Goal: Task Accomplishment & Management: Complete application form

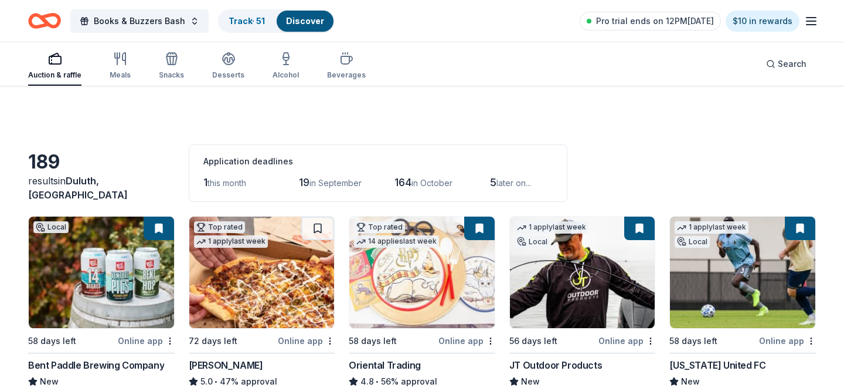
scroll to position [2127, 0]
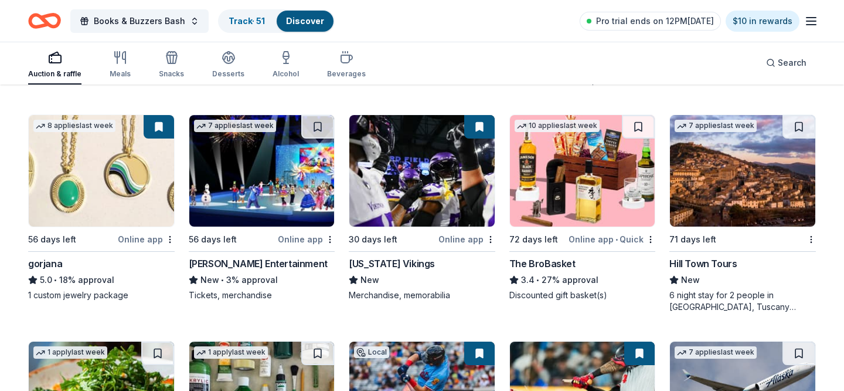
click at [97, 174] on img at bounding box center [101, 170] width 145 height 111
click at [493, 61] on div "Auction & raffle Meals Snacks Desserts Alcohol Beverages Search" at bounding box center [422, 62] width 788 height 43
click at [420, 178] on img at bounding box center [422, 170] width 145 height 111
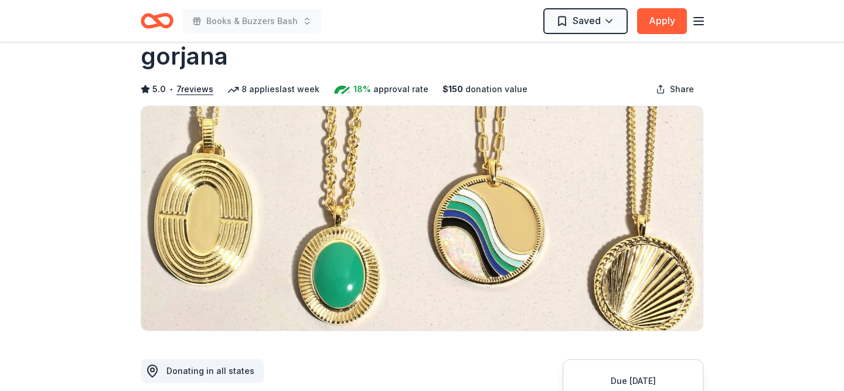
scroll to position [27, 0]
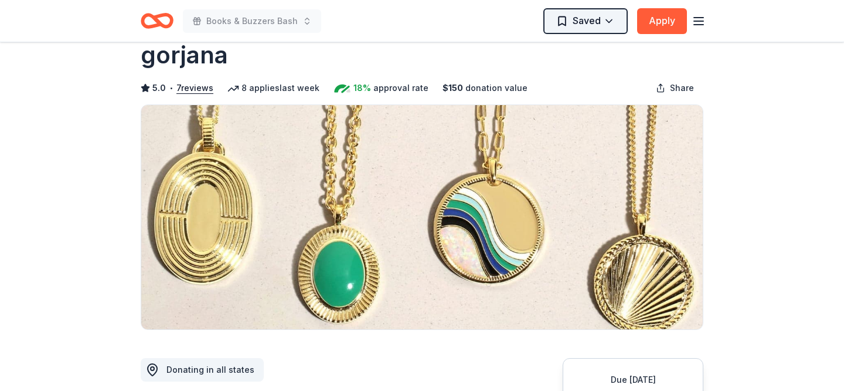
click at [612, 19] on html "Books & Buzzers Bash Saved Apply Due in 56 days Share gorjana 5.0 • 7 reviews 8…" at bounding box center [422, 168] width 844 height 391
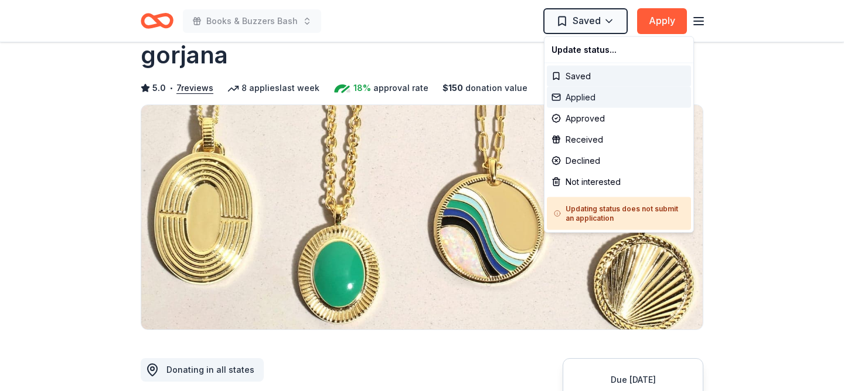
click at [598, 103] on div "Applied" at bounding box center [619, 97] width 144 height 21
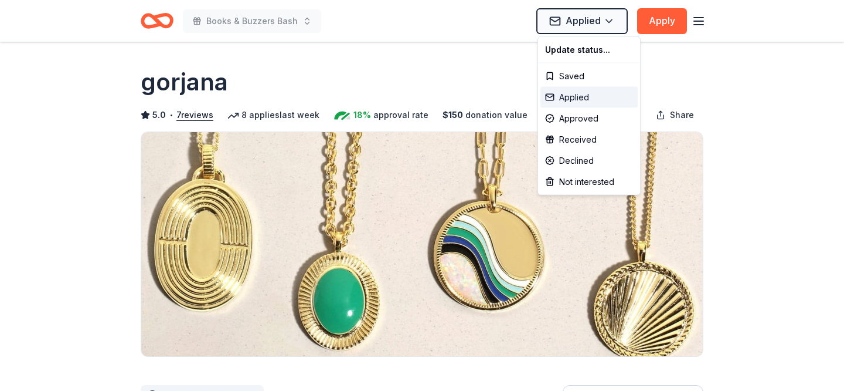
scroll to position [0, 0]
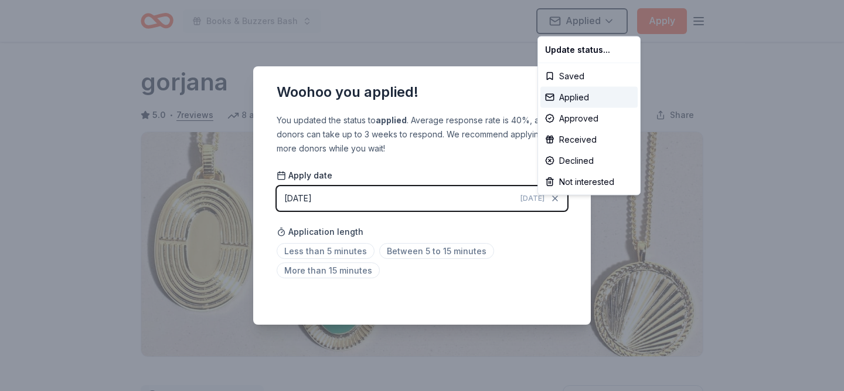
click at [447, 254] on html "Books & Buzzers Bash Applied Apply Due in 56 days Share gorjana 5.0 • 7 reviews…" at bounding box center [422, 195] width 844 height 391
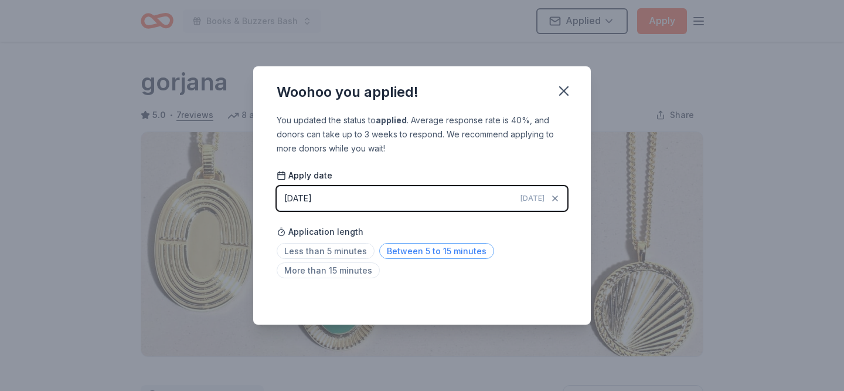
click at [449, 248] on span "Between 5 to 15 minutes" at bounding box center [436, 251] width 115 height 16
click at [562, 96] on icon "button" at bounding box center [564, 91] width 16 height 16
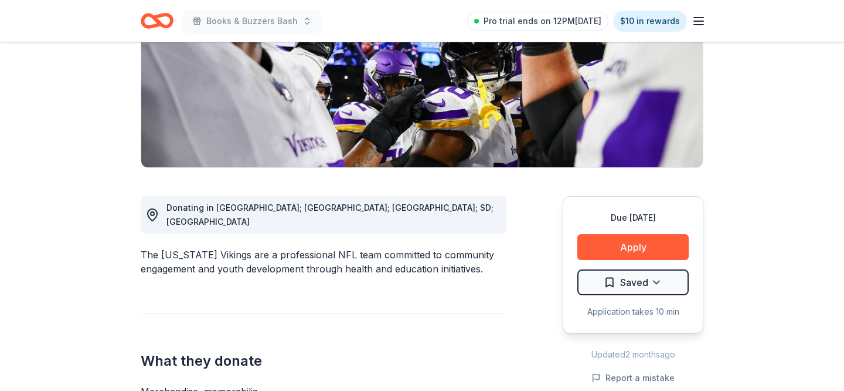
scroll to position [274, 0]
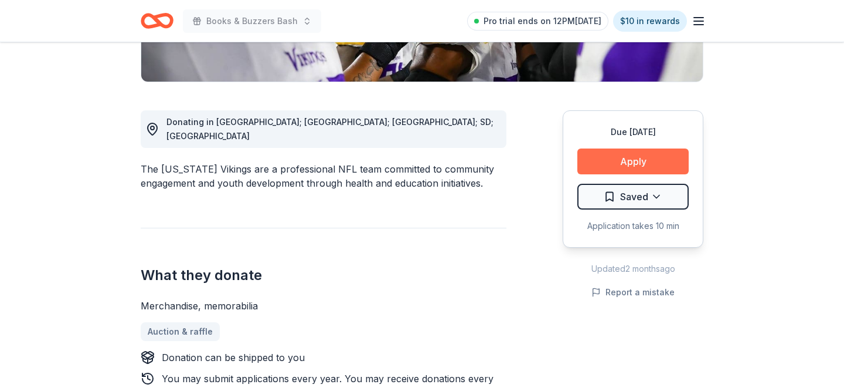
click at [648, 157] on button "Apply" at bounding box center [633, 161] width 111 height 26
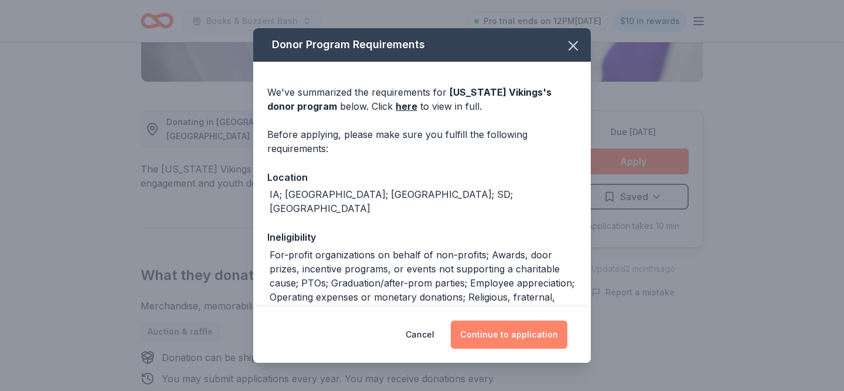
click at [523, 325] on button "Continue to application" at bounding box center [509, 334] width 117 height 28
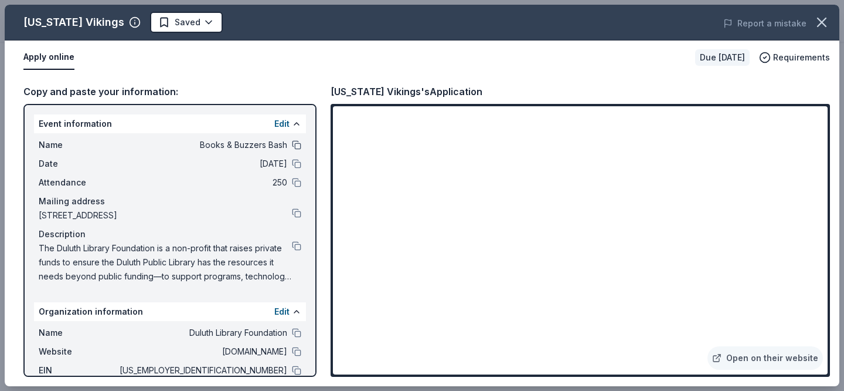
click at [296, 145] on button at bounding box center [296, 144] width 9 height 9
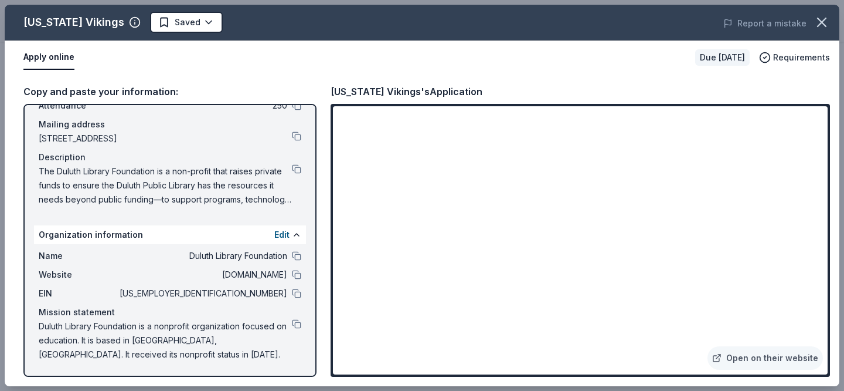
scroll to position [76, 0]
click at [152, 175] on span "The Duluth Library Foundation is a non-profit that raises private funds to ensu…" at bounding box center [165, 186] width 253 height 42
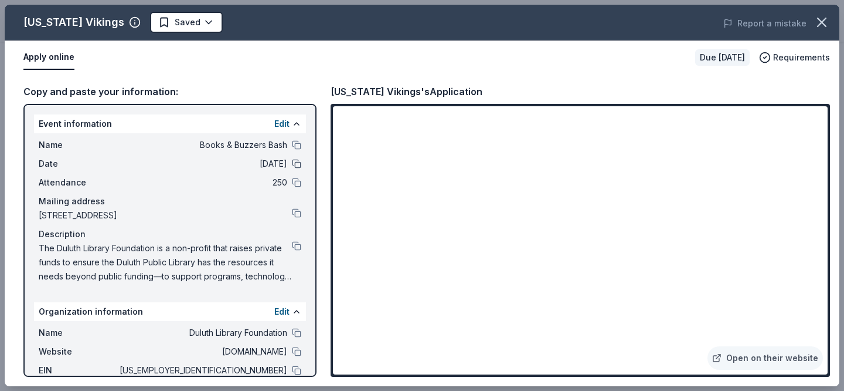
click at [294, 163] on button at bounding box center [296, 163] width 9 height 9
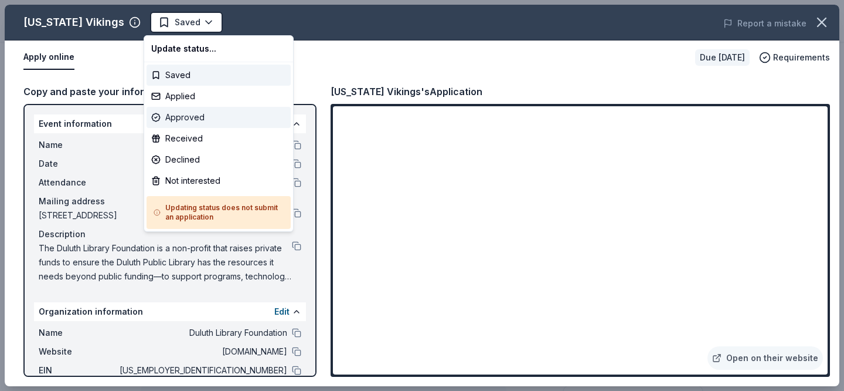
click at [198, 120] on div "Approved" at bounding box center [219, 117] width 144 height 21
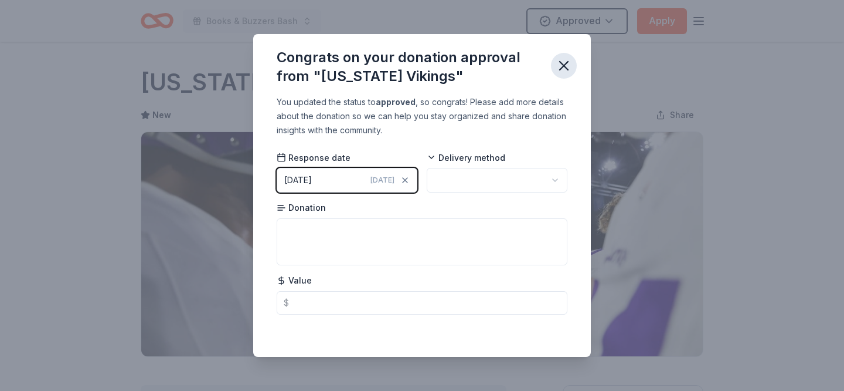
click at [564, 60] on icon "button" at bounding box center [564, 65] width 16 height 16
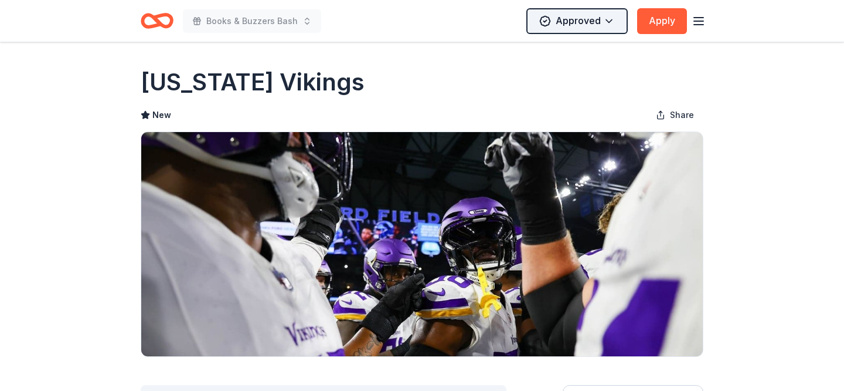
click at [624, 14] on html "Books & Buzzers Bash Approved Apply Due in 30 days Share Minnesota Vikings New …" at bounding box center [422, 195] width 844 height 391
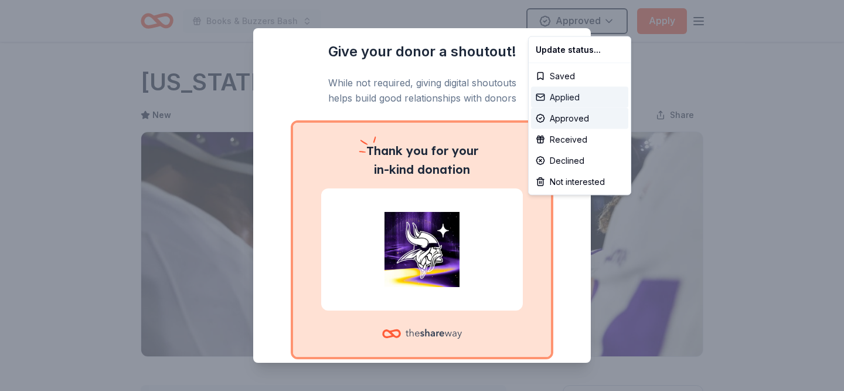
click at [588, 99] on div "Applied" at bounding box center [579, 97] width 97 height 21
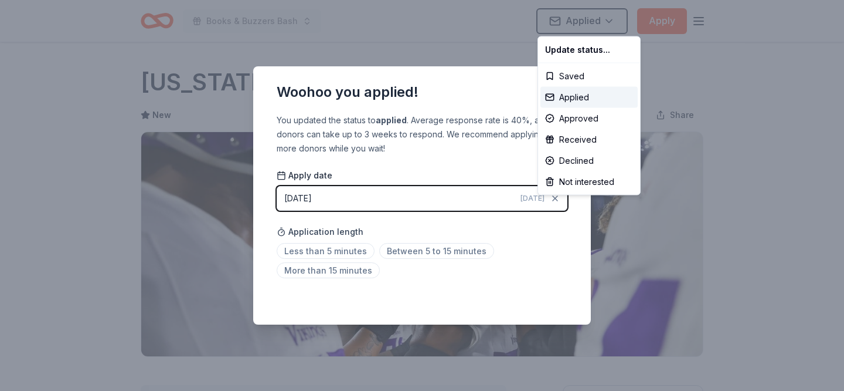
click at [342, 276] on html "Books & Buzzers Bash Applied Apply Due in 30 days Share Minnesota Vikings New S…" at bounding box center [422, 195] width 844 height 391
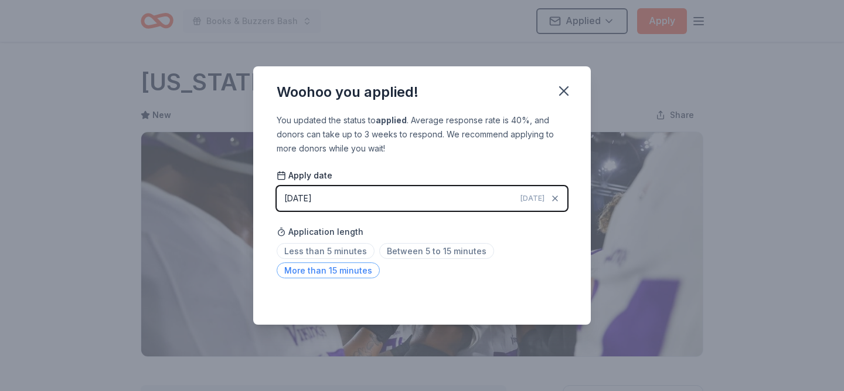
click at [362, 274] on span "More than 15 minutes" at bounding box center [328, 270] width 103 height 16
click at [561, 91] on icon "button" at bounding box center [564, 91] width 16 height 16
